Goal: Check status: Check status

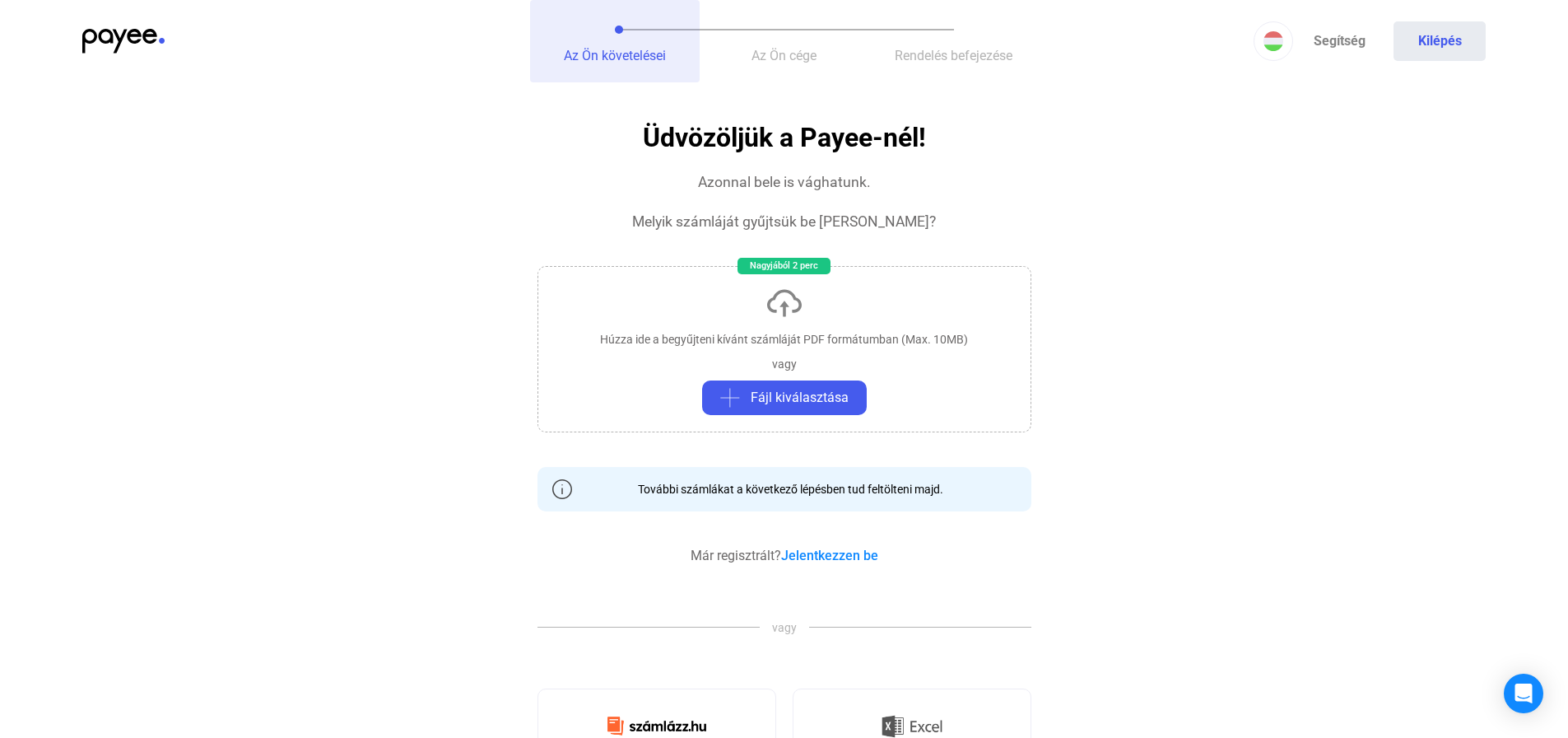
click at [623, 40] on button "Az Ön követelései" at bounding box center [614, 41] width 169 height 83
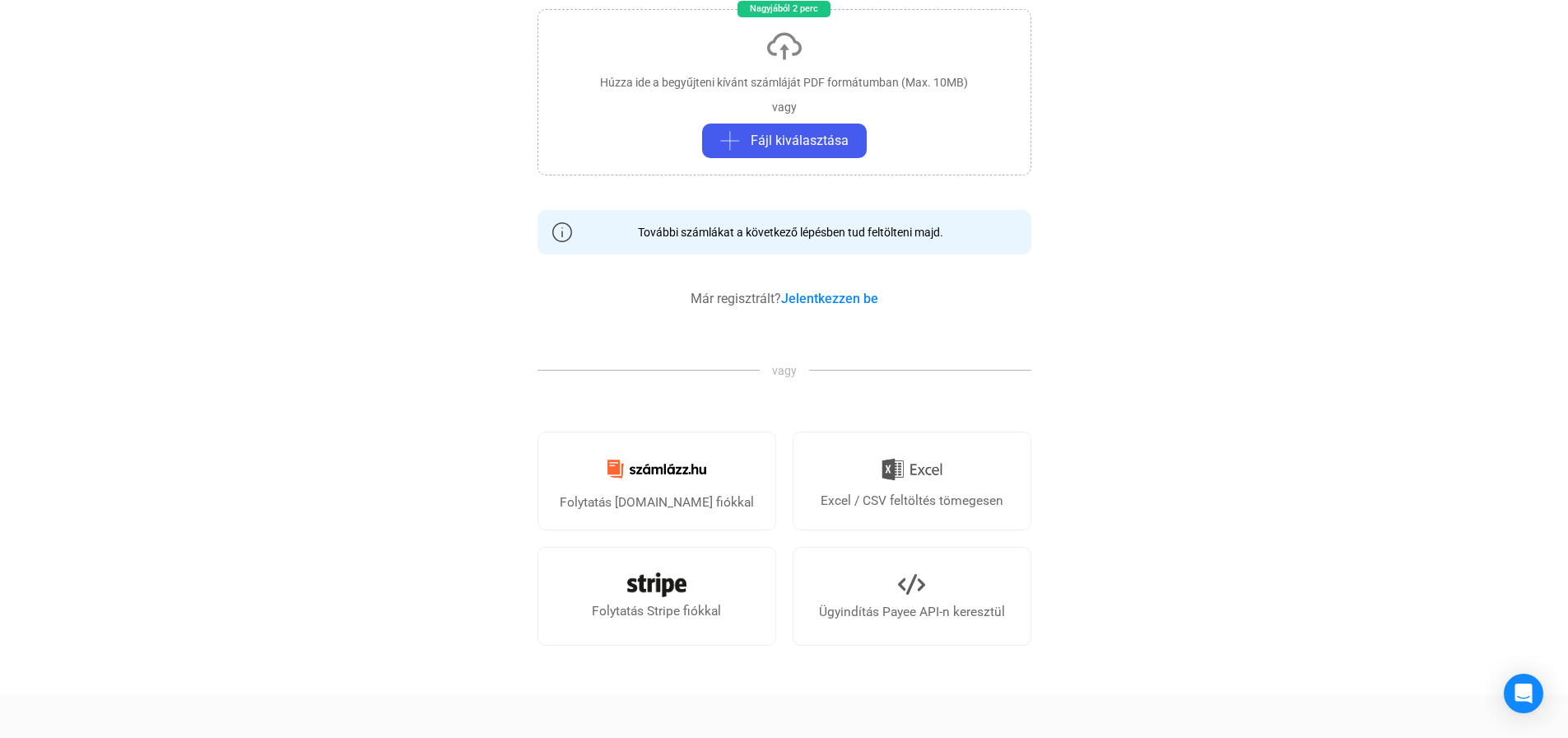
scroll to position [83, 0]
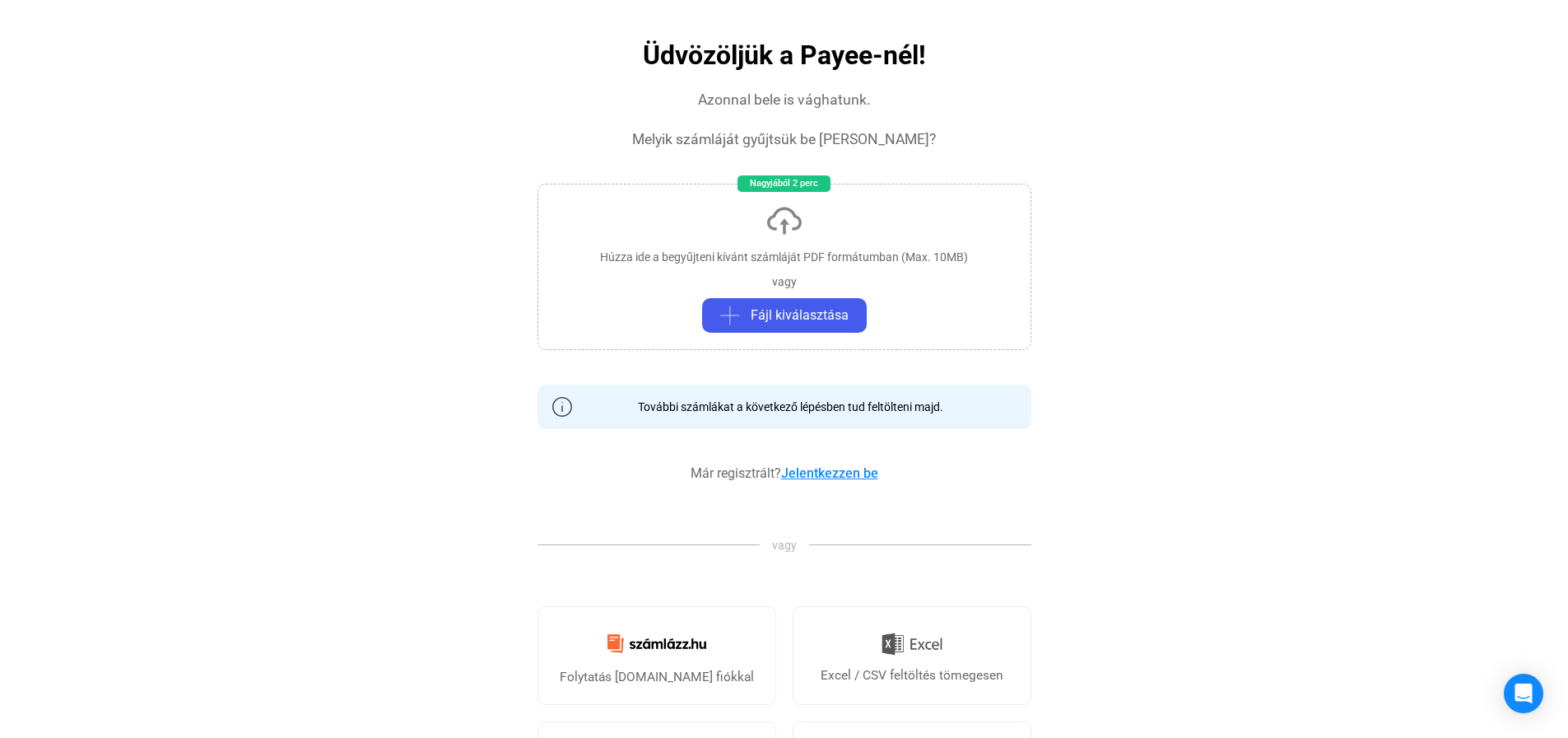
click at [830, 476] on link "Jelentkezzen be" at bounding box center [829, 473] width 97 height 15
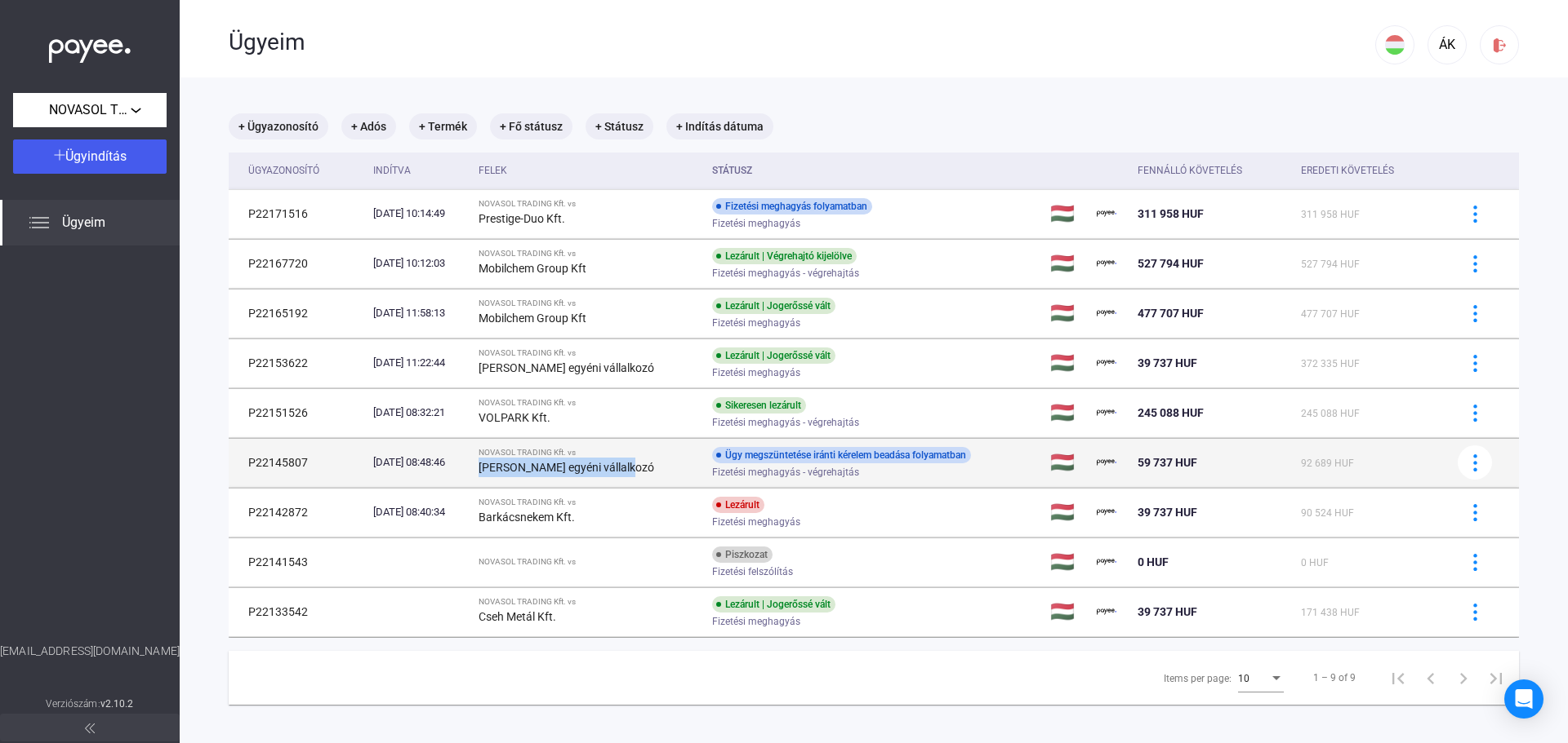
drag, startPoint x: 497, startPoint y: 467, endPoint x: 676, endPoint y: 479, distance: 179.4
click at [676, 479] on td "NOVASOL TRADING Kft. vs [PERSON_NAME] egyéni vállalkozó" at bounding box center [589, 463] width 234 height 49
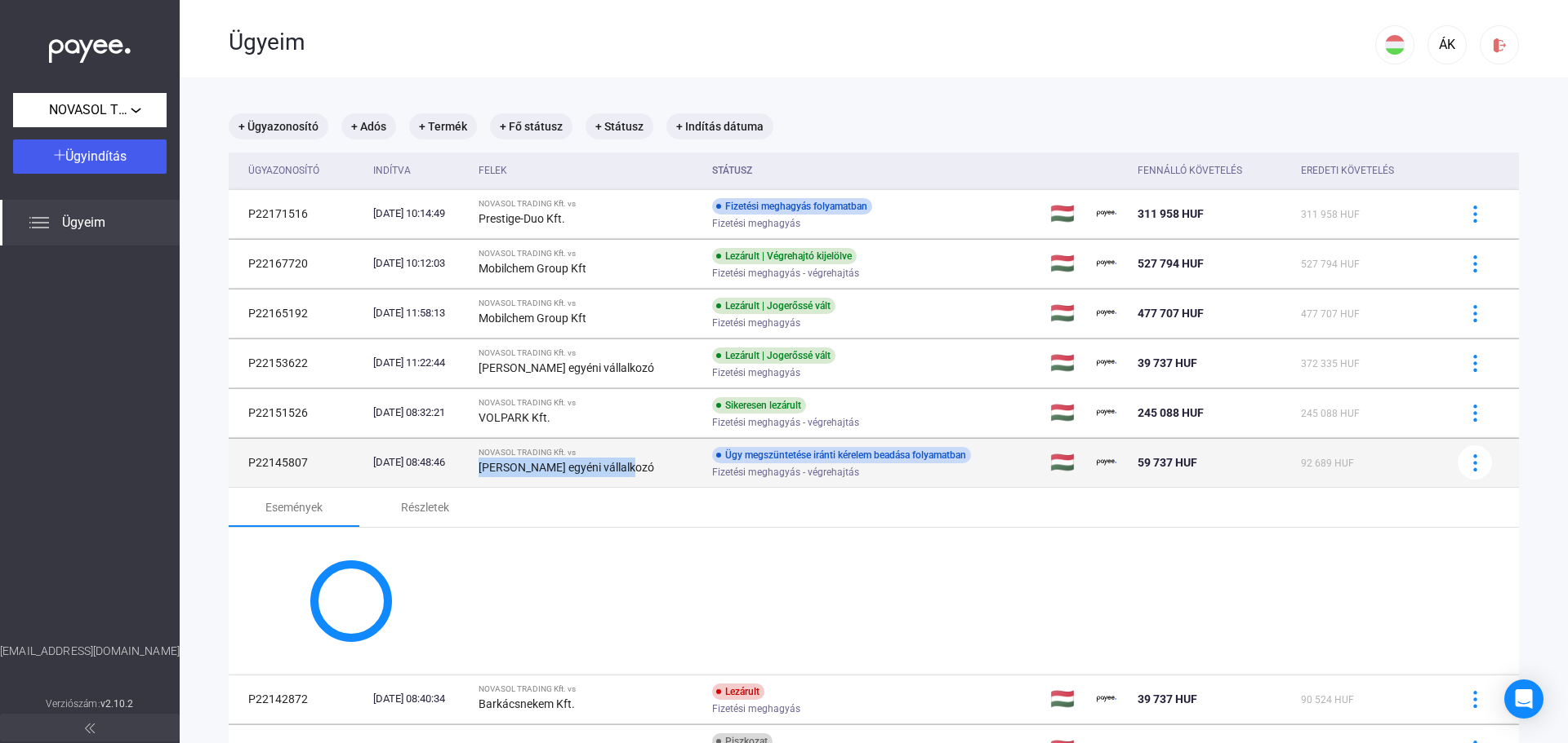
click at [676, 476] on div "[PERSON_NAME] egyéni vállalkozó" at bounding box center [589, 468] width 221 height 20
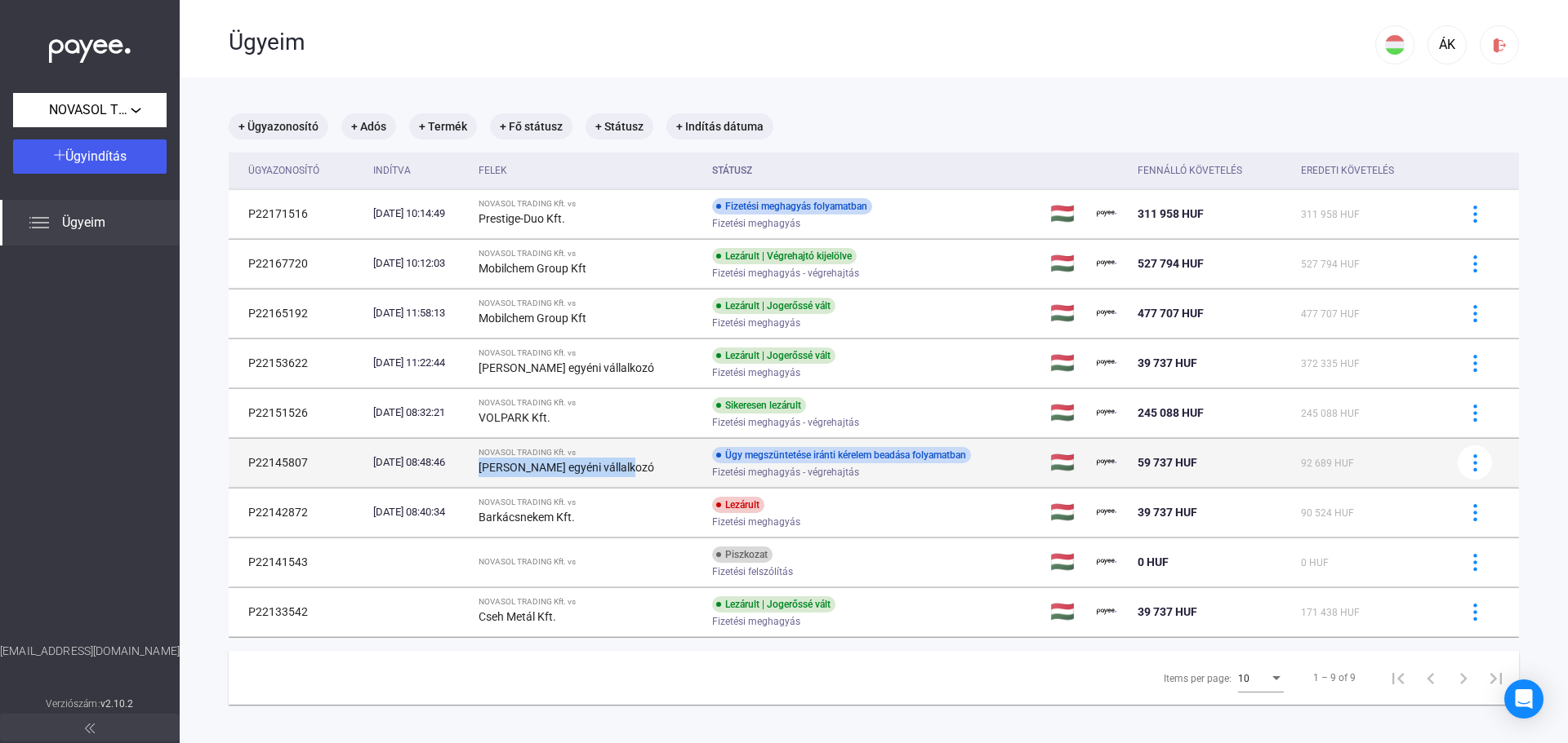
click at [674, 475] on div "[PERSON_NAME] egyéni vállalkozó" at bounding box center [589, 468] width 221 height 20
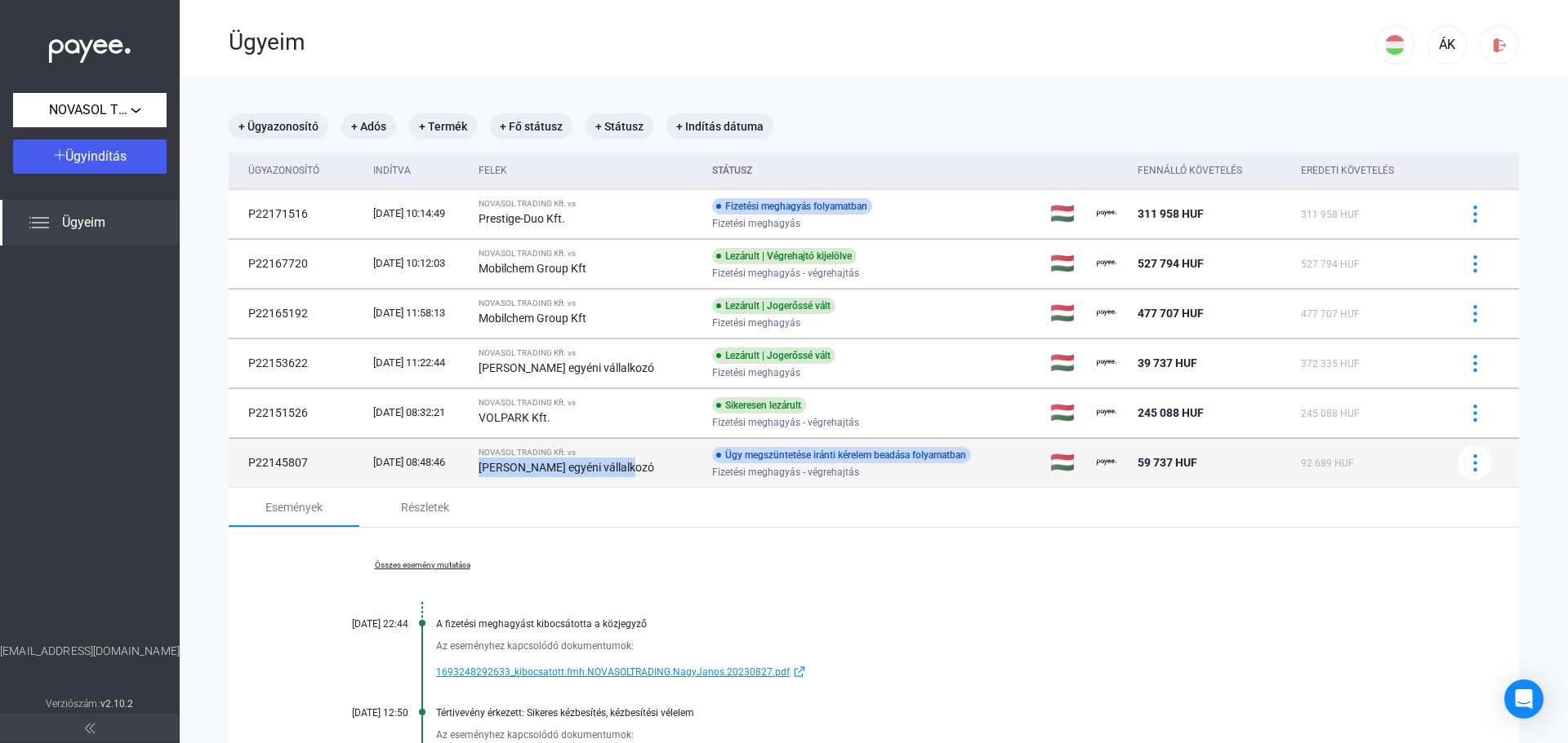
scroll to position [163, 0]
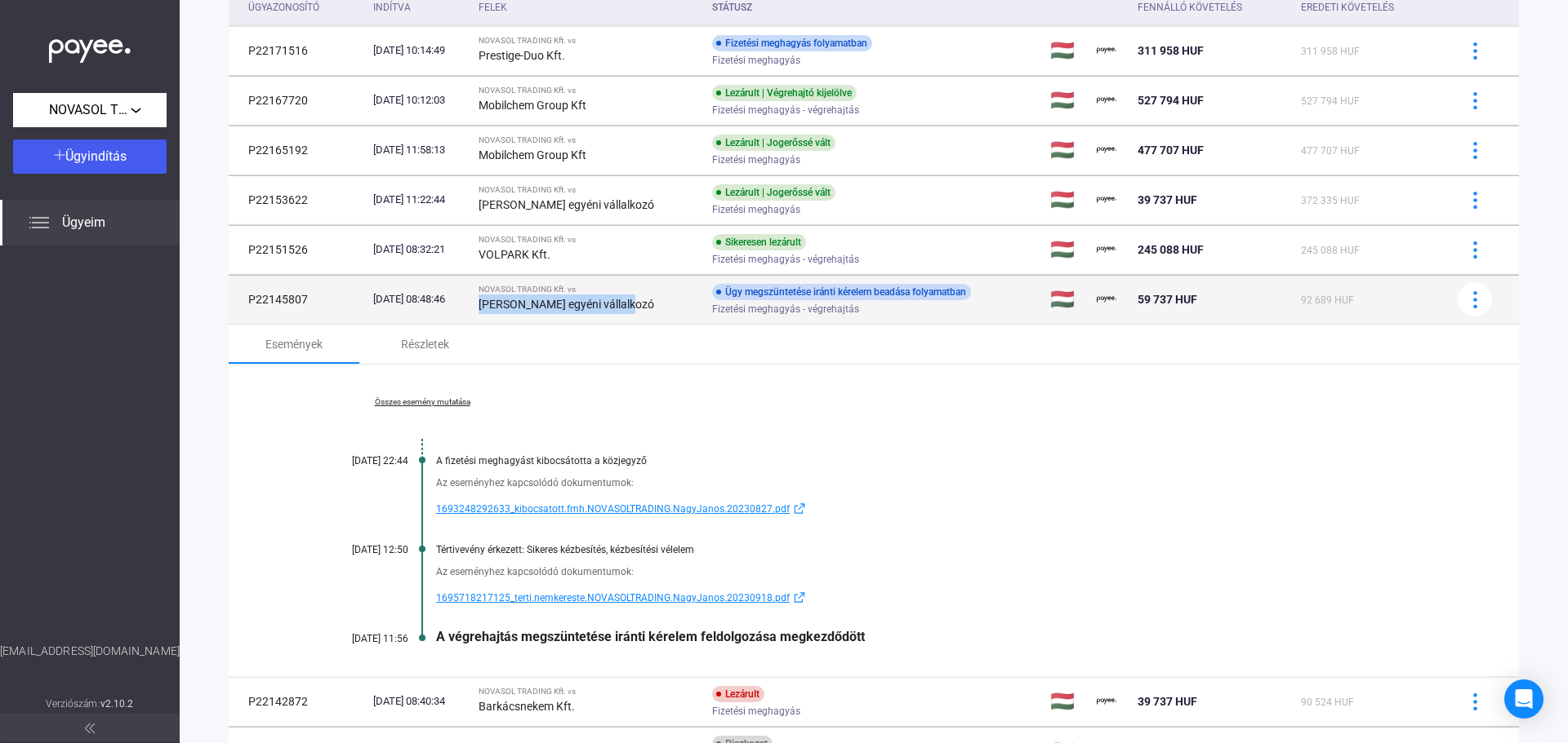
click at [669, 306] on div "[PERSON_NAME] egyéni vállalkozó" at bounding box center [589, 304] width 221 height 20
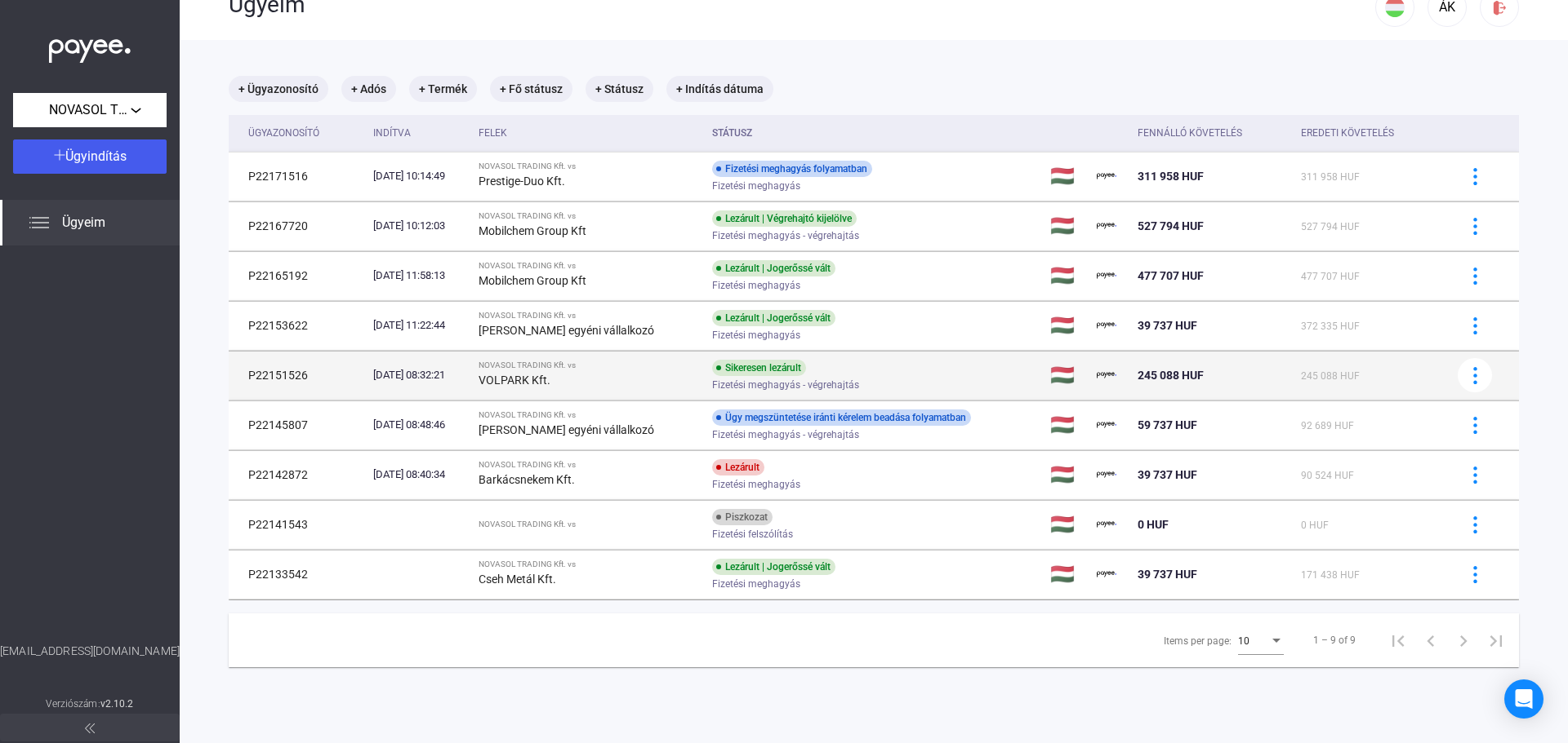
scroll to position [0, 0]
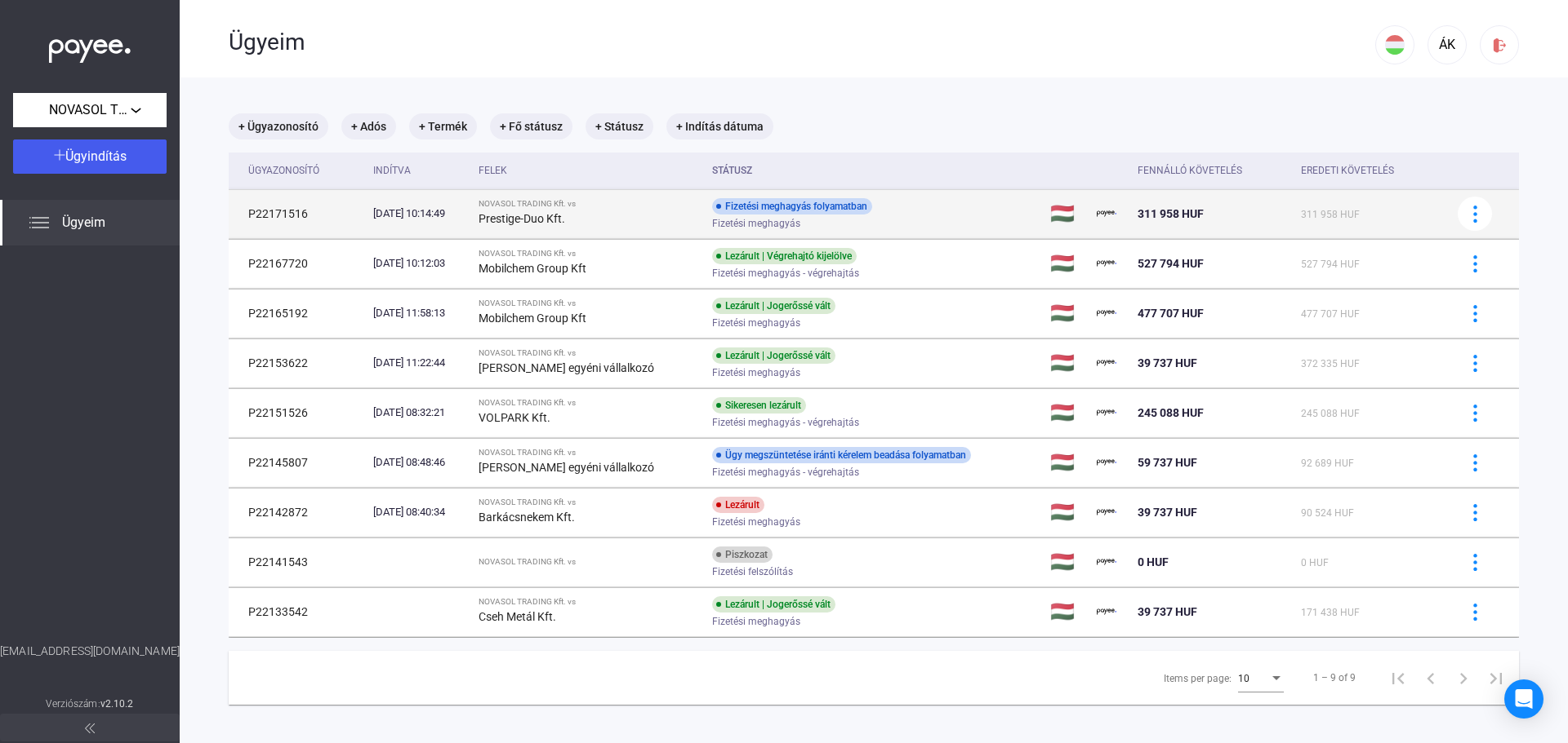
click at [617, 229] on td "NOVASOL TRADING Kft. vs Prestige-Duo Kft." at bounding box center [589, 214] width 234 height 49
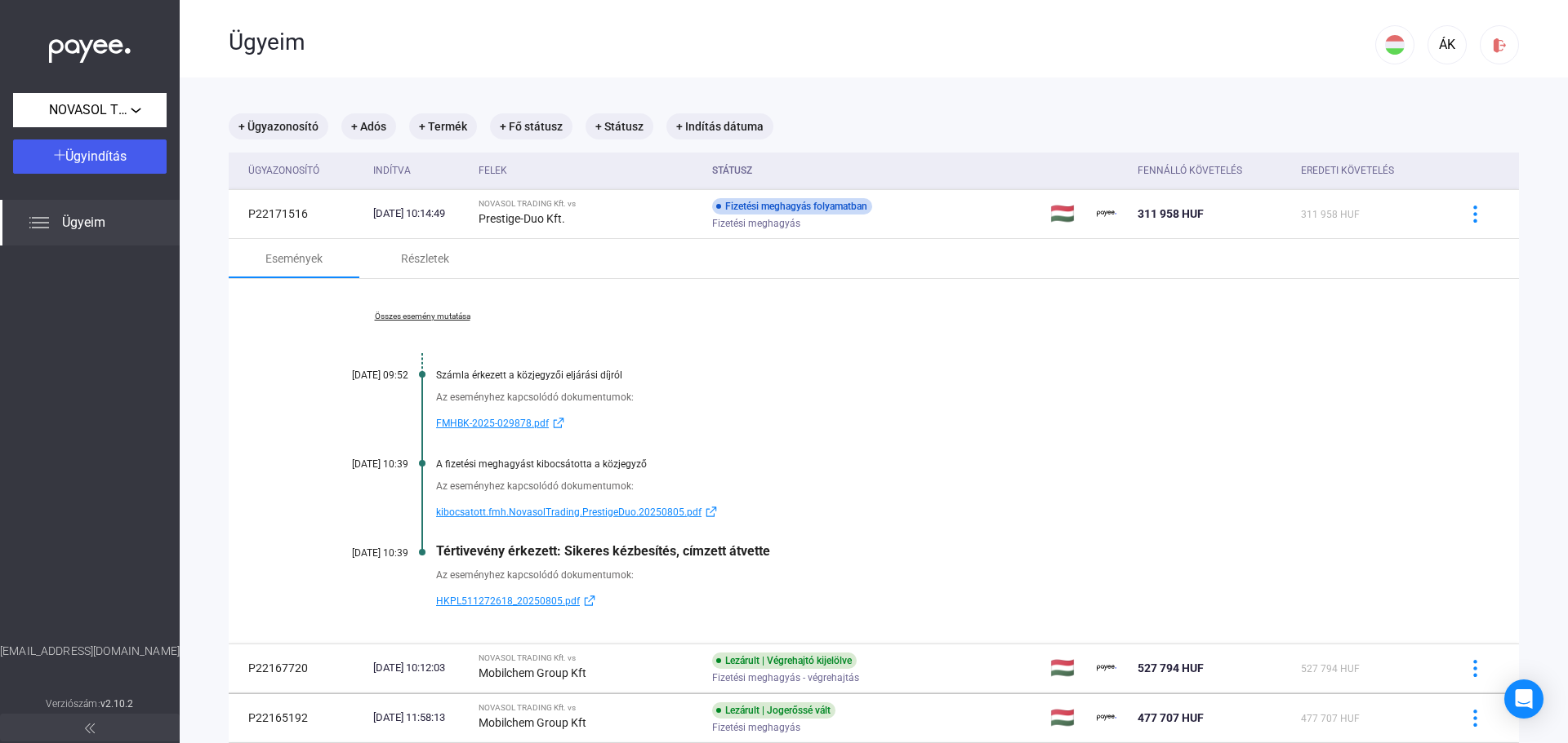
click at [569, 599] on span "HKPL511272618_20250805.pdf" at bounding box center [508, 602] width 143 height 20
click at [1081, 500] on div "Az eseményhez kapcsolódó dokumentumok: kibocsatott.fmh.NovasolTrading.PrestigeD…" at bounding box center [874, 496] width 1126 height 52
